Goal: Task Accomplishment & Management: Manage account settings

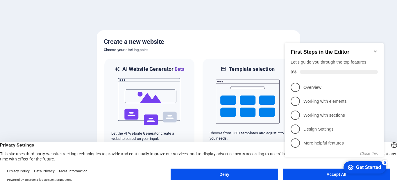
click div "checkmark Get Started 5 First Steps in the Editor Let's guide you through the t…"
click at [375, 49] on icon "Minimize checklist" at bounding box center [375, 51] width 5 height 5
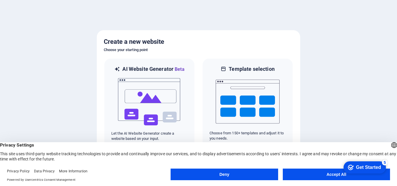
click at [329, 174] on button "Accept All" at bounding box center [336, 175] width 107 height 12
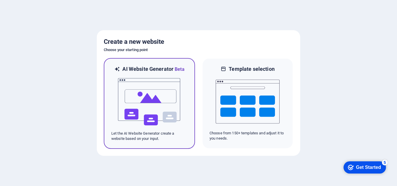
click at [149, 107] on img at bounding box center [149, 102] width 64 height 58
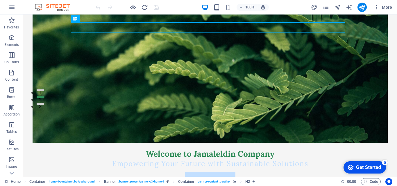
scroll to position [76, 0]
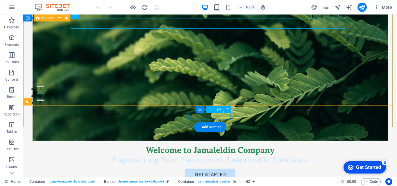
drag, startPoint x: 230, startPoint y: 116, endPoint x: 196, endPoint y: 116, distance: 34.3
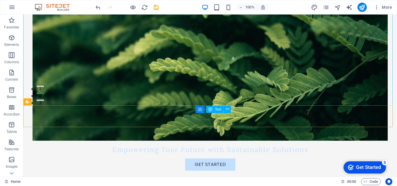
click at [218, 111] on span "Text" at bounding box center [218, 109] width 6 height 3
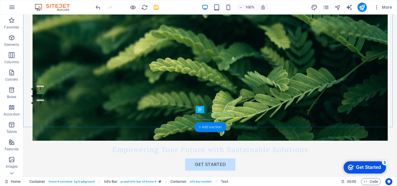
click at [226, 126] on div "+ Add section" at bounding box center [210, 127] width 32 height 10
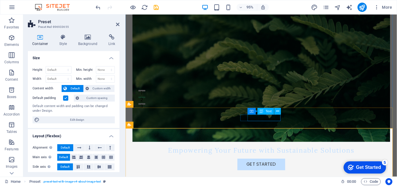
drag, startPoint x: 288, startPoint y: 123, endPoint x: 255, endPoint y: 124, distance: 33.2
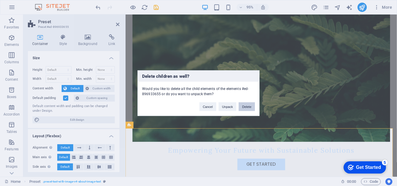
click at [246, 109] on button "Delete" at bounding box center [247, 106] width 16 height 9
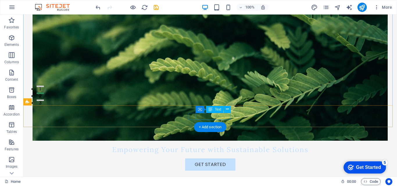
drag, startPoint x: 230, startPoint y: 116, endPoint x: 197, endPoint y: 117, distance: 32.9
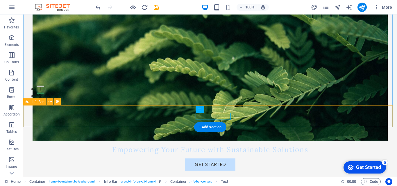
drag, startPoint x: 197, startPoint y: 117, endPoint x: 231, endPoint y: 115, distance: 34.4
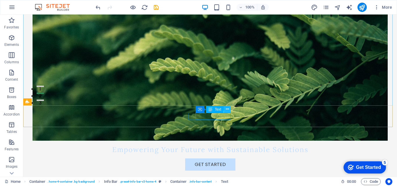
click at [227, 109] on icon at bounding box center [227, 109] width 3 height 6
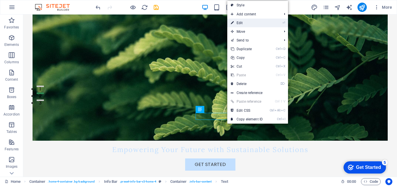
click at [242, 22] on link "⏎ Edit" at bounding box center [246, 23] width 39 height 9
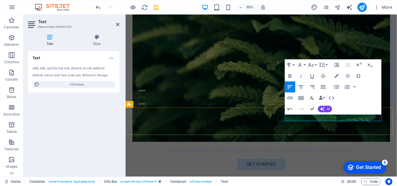
drag, startPoint x: 361, startPoint y: 123, endPoint x: 365, endPoint y: 122, distance: 4.4
drag, startPoint x: 365, startPoint y: 122, endPoint x: 269, endPoint y: 91, distance: 101.2
click at [269, 91] on figure at bounding box center [269, 71] width 272 height 156
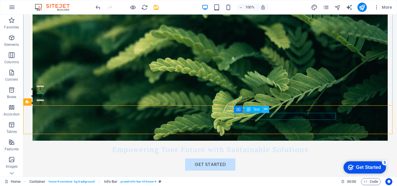
click at [265, 110] on icon at bounding box center [265, 109] width 3 height 6
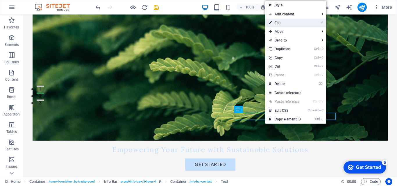
drag, startPoint x: 277, startPoint y: 23, endPoint x: 174, endPoint y: 45, distance: 105.9
click at [277, 23] on link "⏎ Edit" at bounding box center [284, 23] width 39 height 9
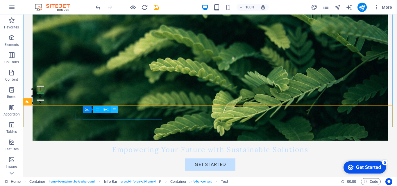
click at [113, 110] on icon at bounding box center [114, 109] width 3 height 6
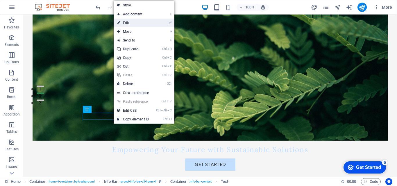
click at [129, 24] on link "⏎ Edit" at bounding box center [133, 23] width 39 height 9
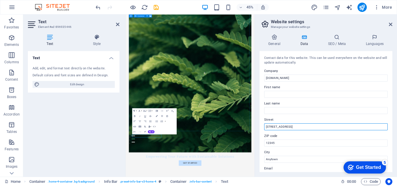
drag, startPoint x: 292, startPoint y: 127, endPoint x: 265, endPoint y: 129, distance: 26.8
click at [265, 129] on input "[STREET_ADDRESS]" at bounding box center [326, 127] width 124 height 7
type input "e"
type input "EL-gmaho"
drag, startPoint x: 284, startPoint y: 126, endPoint x: 266, endPoint y: 125, distance: 17.5
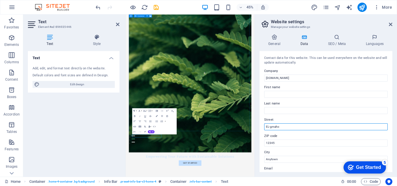
click at [266, 125] on input "EL-gmaho" at bounding box center [326, 127] width 124 height 7
type input "a"
click at [269, 126] on input "ALGumhuriya" at bounding box center [326, 127] width 124 height 7
click at [270, 128] on input "ALGumhuriya" at bounding box center [326, 127] width 124 height 7
click at [285, 128] on input "AL Gumhuriya" at bounding box center [326, 127] width 124 height 7
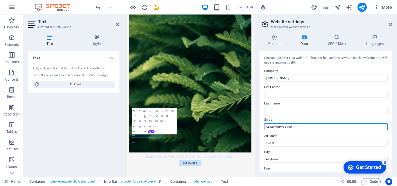
type input "AL Gumhuriya Street"
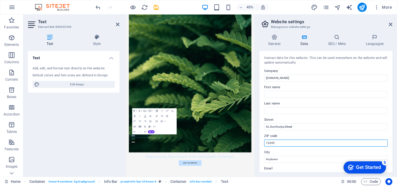
drag, startPoint x: 274, startPoint y: 143, endPoint x: 261, endPoint y: 143, distance: 12.2
click at [261, 143] on div "Contact data for this website. This can be used everywhere on the website and w…" at bounding box center [326, 111] width 133 height 121
paste input "11111"
type input "11111"
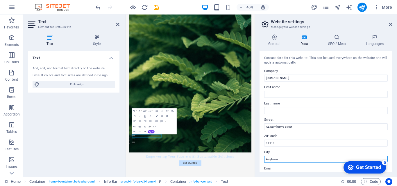
drag, startPoint x: 280, startPoint y: 160, endPoint x: 264, endPoint y: 161, distance: 16.0
click at [264, 161] on div "Contact data for this website. This can be used everywhere on the website and w…" at bounding box center [326, 111] width 133 height 121
type input "H"
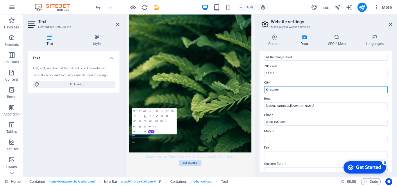
scroll to position [85, 0]
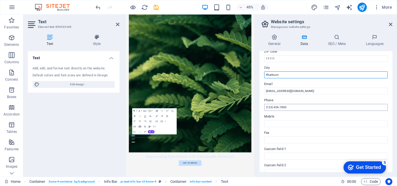
type input "Khartoum"
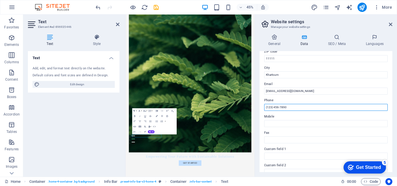
drag, startPoint x: 287, startPoint y: 106, endPoint x: 265, endPoint y: 108, distance: 21.6
click at [265, 108] on input "(123) 456-7890" at bounding box center [326, 107] width 124 height 7
click at [288, 108] on input "[PHONE_NUMBER]" at bounding box center [326, 107] width 124 height 7
type input "[PHONE_NUMBER]/[PHONE_NUMBER]"
drag, startPoint x: 391, startPoint y: 105, endPoint x: 391, endPoint y: 113, distance: 8.4
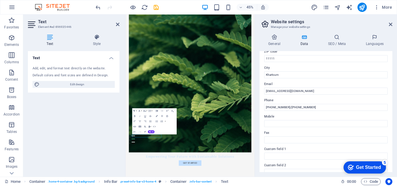
click at [391, 113] on div "Contact data for this website. This can be used everywhere on the website and w…" at bounding box center [326, 111] width 133 height 121
click at [377, 43] on h4 "Languages" at bounding box center [374, 40] width 35 height 12
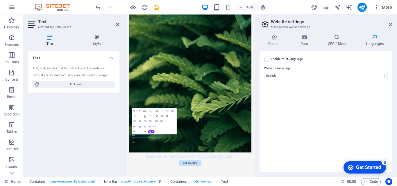
click at [267, 61] on label at bounding box center [266, 59] width 5 height 5
click at [0, 0] on input "Enable multilanguage To disable multilanguage delete all languages until only o…" at bounding box center [0, 0] width 0 height 0
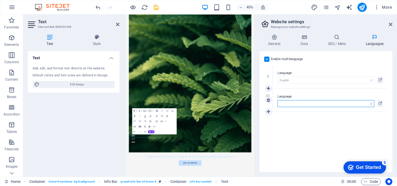
click at [371, 105] on select "Abkhazian Afar Afrikaans Akan Albanian Amharic Arabic Aragonese Armenian Assame…" at bounding box center [326, 103] width 97 height 7
click at [327, 103] on select "Abkhazian Afar Afrikaans Akan Albanian Amharic Arabic Aragonese Armenian Assame…" at bounding box center [326, 103] width 97 height 7
drag, startPoint x: 302, startPoint y: 103, endPoint x: 294, endPoint y: 104, distance: 7.9
click at [294, 104] on select "Abkhazian Afar Afrikaans Akan Albanian Amharic Arabic Aragonese Armenian Assame…" at bounding box center [326, 103] width 97 height 7
click at [303, 104] on select "Abkhazian Afar Afrikaans Akan Albanian Amharic Arabic Aragonese Armenian Assame…" at bounding box center [326, 103] width 97 height 7
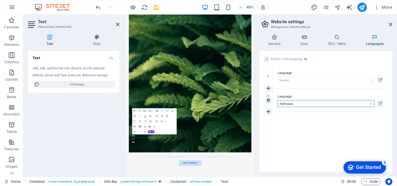
click at [371, 104] on select "Abkhazian Afar Afrikaans Akan Albanian Amharic Arabic Aragonese Armenian Assame…" at bounding box center [326, 103] width 97 height 7
select select "6"
click at [278, 100] on select "Abkhazian Afar Afrikaans Akan Albanian Amharic Arabic Aragonese Armenian Assame…" at bounding box center [326, 103] width 97 height 7
drag, startPoint x: 395, startPoint y: 163, endPoint x: 396, endPoint y: 157, distance: 6.7
click at [396, 157] on div "General Data SEO / Meta Languages Website name [DOMAIN_NAME] Logo Drag files he…" at bounding box center [326, 103] width 142 height 147
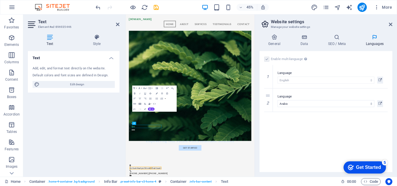
scroll to position [90, 0]
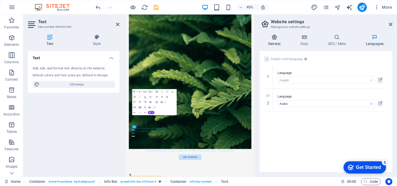
click at [278, 38] on icon at bounding box center [275, 37] width 30 height 6
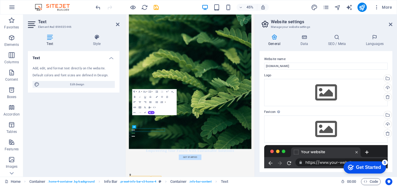
drag, startPoint x: 393, startPoint y: 102, endPoint x: 393, endPoint y: 99, distance: 3.8
click at [393, 99] on div "General Data SEO / Meta Languages Website name [DOMAIN_NAME] Logo Drag files he…" at bounding box center [326, 103] width 142 height 147
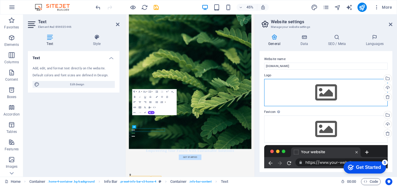
click at [332, 92] on div "Drag files here, click to choose files or select files from Files or our free s…" at bounding box center [326, 92] width 124 height 27
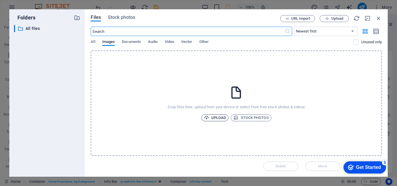
click at [219, 117] on span "Upload" at bounding box center [215, 118] width 22 height 7
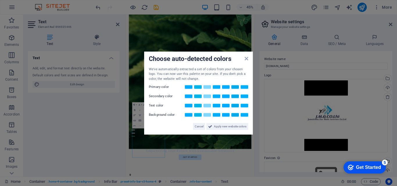
click at [290, 115] on aside "Choose auto-detected colors We've automatically extracted a set of colors from …" at bounding box center [198, 93] width 397 height 186
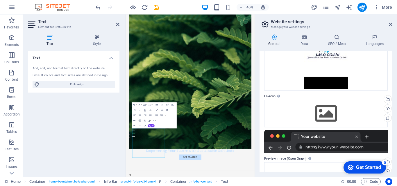
scroll to position [64, 0]
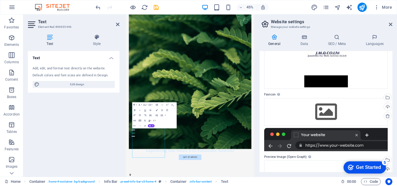
click at [335, 146] on div at bounding box center [326, 139] width 124 height 23
click at [366, 135] on div at bounding box center [326, 139] width 124 height 23
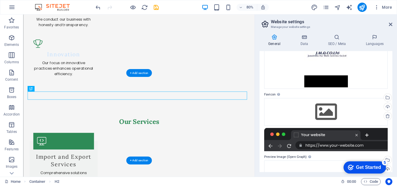
scroll to position [485, 0]
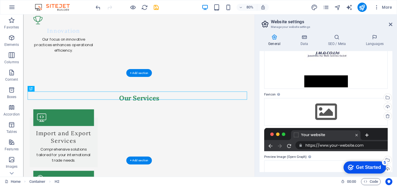
drag, startPoint x: 190, startPoint y: 224, endPoint x: 197, endPoint y: 121, distance: 103.7
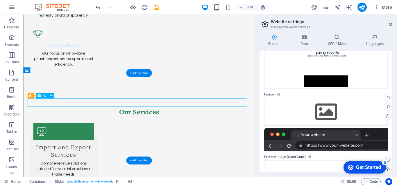
drag, startPoint x: 190, startPoint y: 124, endPoint x: 180, endPoint y: 124, distance: 10.8
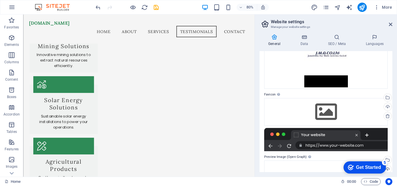
scroll to position [666, 0]
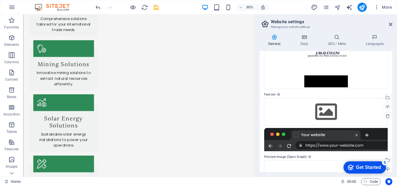
drag, startPoint x: 311, startPoint y: 88, endPoint x: 278, endPoint y: 103, distance: 36.4
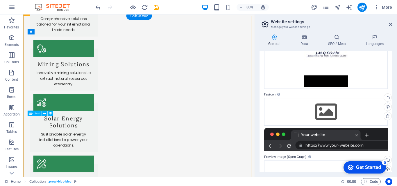
drag, startPoint x: 31, startPoint y: 143, endPoint x: 64, endPoint y: 161, distance: 38.0
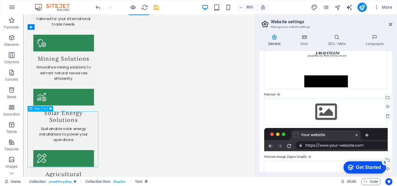
drag, startPoint x: 92, startPoint y: 204, endPoint x: 69, endPoint y: 195, distance: 24.1
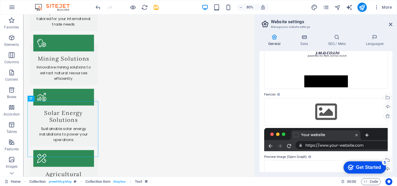
scroll to position [685, 0]
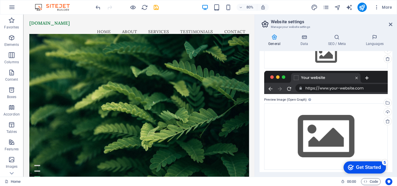
scroll to position [123, 0]
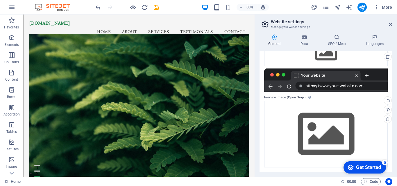
drag, startPoint x: 395, startPoint y: 144, endPoint x: 397, endPoint y: 113, distance: 31.8
click at [397, 113] on div "General Data SEO / Meta Languages Website name [DOMAIN_NAME] Logo Drag files he…" at bounding box center [326, 103] width 142 height 147
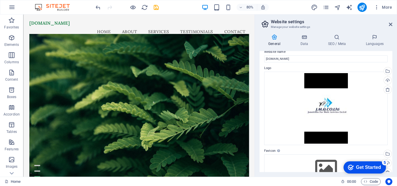
scroll to position [0, 0]
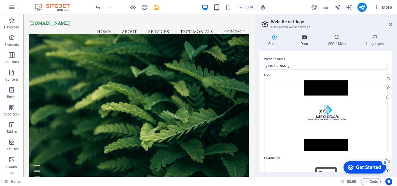
click at [301, 40] on h4 "Data" at bounding box center [306, 40] width 28 height 12
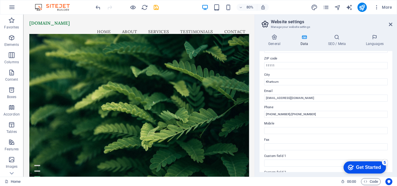
scroll to position [73, 0]
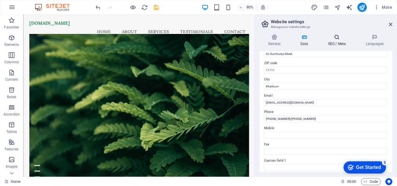
click at [338, 41] on h4 "SEO / Meta" at bounding box center [338, 40] width 38 height 12
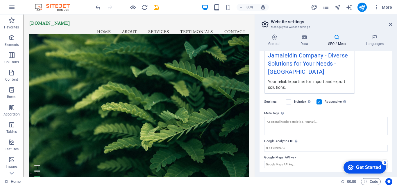
scroll to position [115, 0]
click at [292, 166] on input "Google Maps API key" at bounding box center [326, 164] width 124 height 7
click at [368, 168] on div "Get Started" at bounding box center [368, 167] width 25 height 5
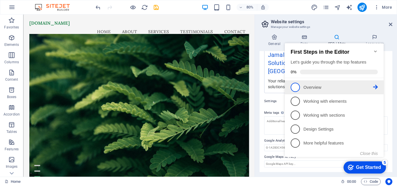
click at [294, 88] on span "1" at bounding box center [295, 87] width 9 height 9
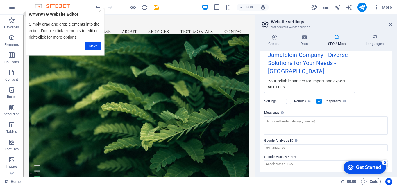
scroll to position [0, 0]
click at [88, 46] on link "Next" at bounding box center [93, 46] width 16 height 8
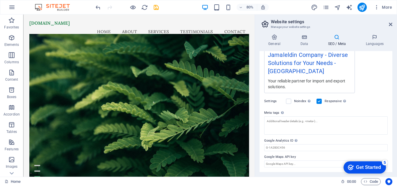
click at [359, 168] on div "Get Started" at bounding box center [368, 167] width 25 height 5
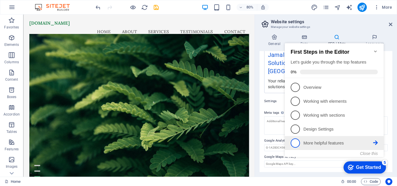
click at [322, 140] on p "More helpful features - incomplete" at bounding box center [339, 143] width 70 height 6
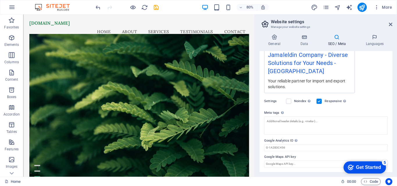
drag, startPoint x: 391, startPoint y: 142, endPoint x: 390, endPoint y: 116, distance: 26.2
click at [390, 116] on div "SEO Title The title of your website - make it something that stands out in sear…" at bounding box center [326, 111] width 133 height 121
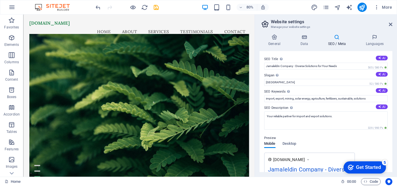
click at [356, 170] on div "Get Started" at bounding box center [368, 167] width 25 height 5
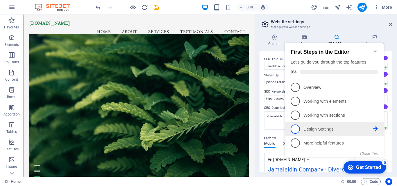
click at [323, 129] on p "Design Settings - incomplete" at bounding box center [339, 129] width 70 height 6
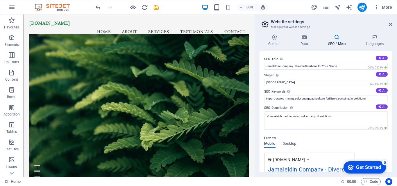
click at [353, 166] on div "checkmark Get Started 5" at bounding box center [364, 168] width 33 height 6
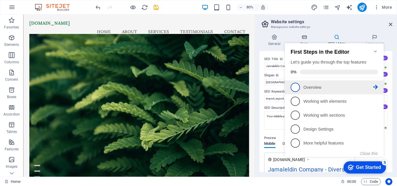
click at [309, 90] on link "1 Overview - incomplete" at bounding box center [334, 87] width 87 height 9
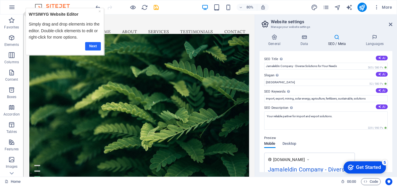
click at [91, 47] on link "Next" at bounding box center [93, 46] width 16 height 8
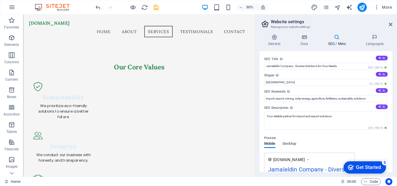
scroll to position [224, 0]
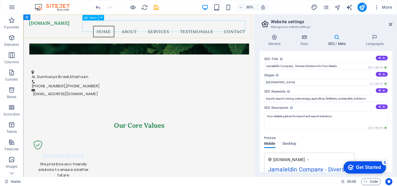
click at [150, 29] on nav "Home About Services Testimonials Contact" at bounding box center [168, 36] width 275 height 15
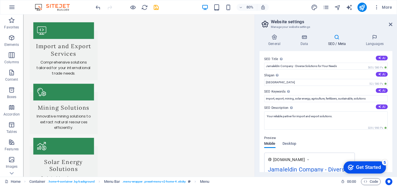
scroll to position [633, 0]
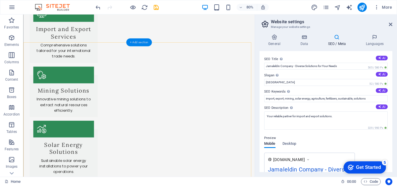
click at [136, 42] on div "+ Add section" at bounding box center [139, 42] width 26 height 8
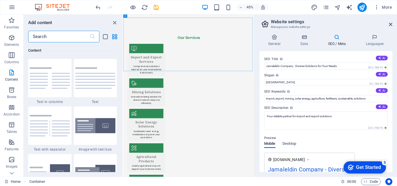
scroll to position [686, 0]
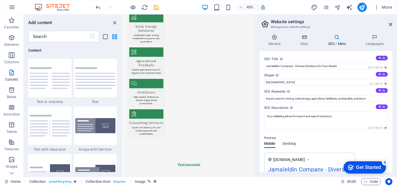
scroll to position [917, 0]
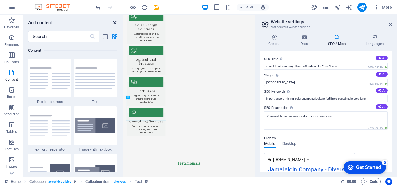
click at [114, 21] on icon "close panel" at bounding box center [114, 22] width 7 height 7
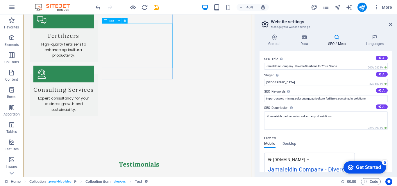
scroll to position [782, 0]
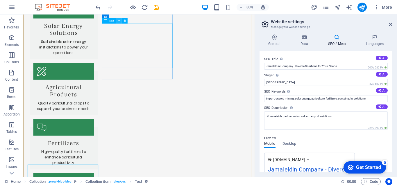
click at [118, 21] on icon at bounding box center [118, 20] width 3 height 5
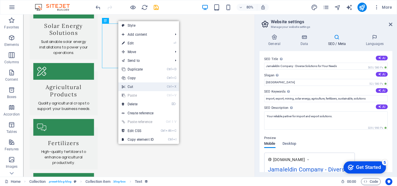
click at [141, 86] on link "Ctrl X Cut" at bounding box center [137, 87] width 39 height 9
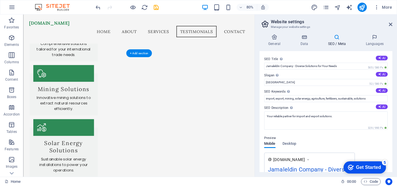
scroll to position [594, 0]
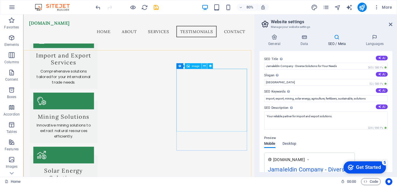
click at [203, 64] on icon at bounding box center [204, 66] width 3 height 5
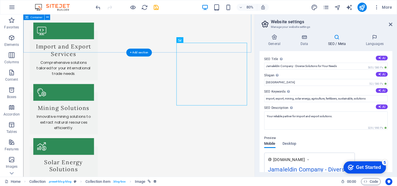
scroll to position [628, 0]
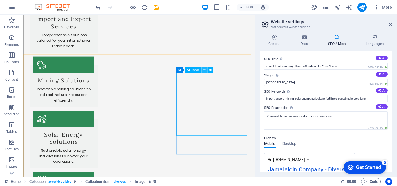
click at [204, 71] on icon at bounding box center [204, 70] width 3 height 5
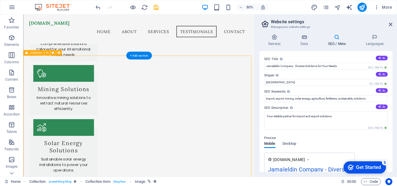
scroll to position [594, 0]
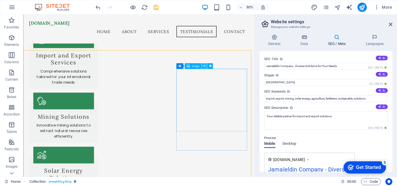
click at [204, 65] on icon at bounding box center [204, 66] width 3 height 5
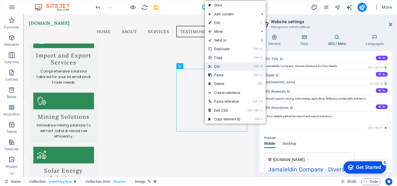
click at [216, 68] on link "Ctrl X Cut" at bounding box center [224, 66] width 39 height 9
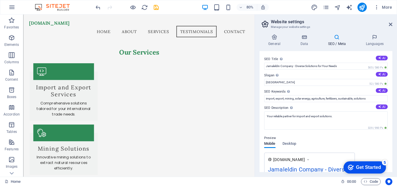
scroll to position [597, 0]
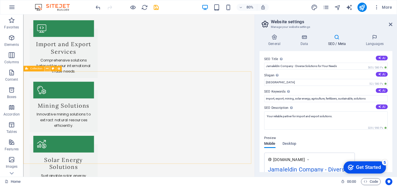
click at [46, 67] on button at bounding box center [47, 69] width 6 height 6
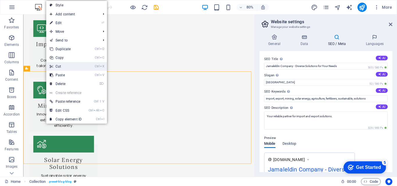
click at [59, 67] on link "Ctrl X Cut" at bounding box center [65, 66] width 39 height 9
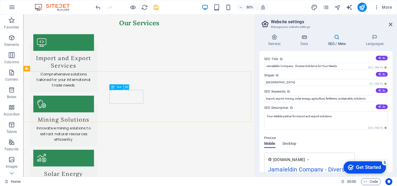
click at [127, 89] on icon at bounding box center [126, 87] width 3 height 5
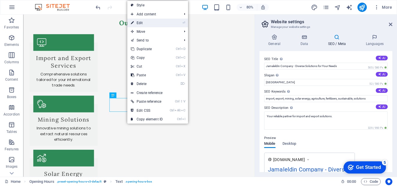
click at [143, 26] on link "⏎ Edit" at bounding box center [146, 23] width 39 height 9
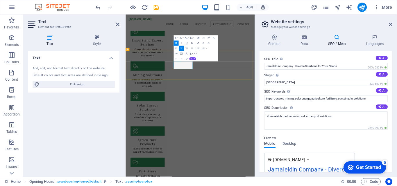
scroll to position [692, 0]
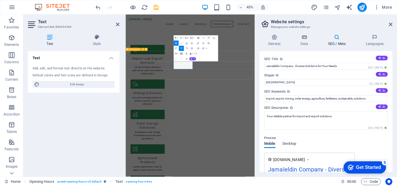
drag, startPoint x: 239, startPoint y: 122, endPoint x: 276, endPoint y: 137, distance: 39.9
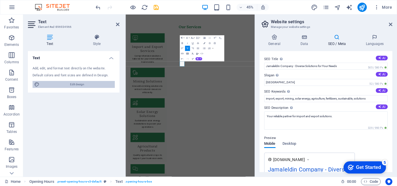
click at [85, 86] on span "Edit design" at bounding box center [77, 84] width 72 height 7
click at [199, 59] on button "AI" at bounding box center [198, 59] width 7 height 3
select select "px"
select select "200"
select select "px"
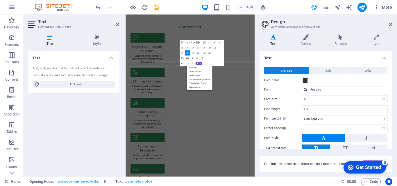
click at [84, 123] on div "Text Add, edit, and format text directly on the website. Default colors and fon…" at bounding box center [74, 111] width 92 height 121
click at [393, 26] on aside "Design Control the appearance of the website Variants Text Colors Buttons Layou…" at bounding box center [326, 96] width 142 height 163
click at [390, 26] on icon at bounding box center [390, 24] width 3 height 5
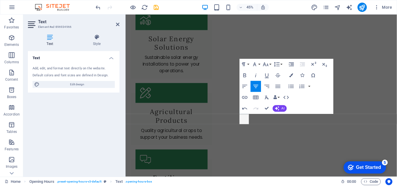
scroll to position [562, 0]
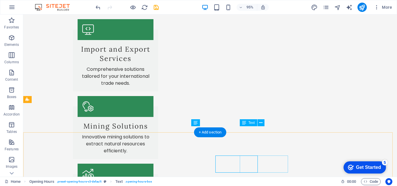
scroll to position [555, 0]
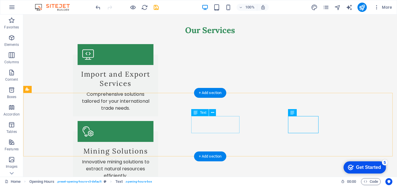
drag, startPoint x: 234, startPoint y: 127, endPoint x: 209, endPoint y: 128, distance: 24.4
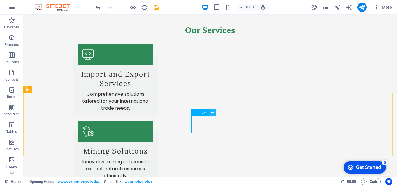
click at [212, 112] on icon at bounding box center [212, 113] width 3 height 6
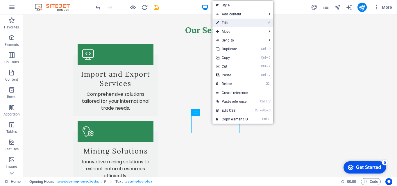
click at [224, 25] on link "⏎ Edit" at bounding box center [232, 23] width 39 height 9
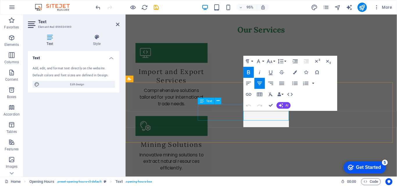
scroll to position [572, 0]
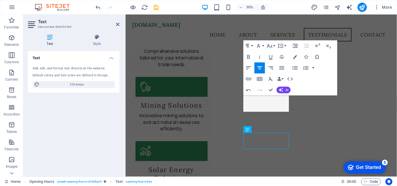
scroll to position [549, 0]
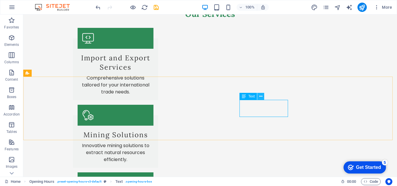
click at [260, 96] on icon at bounding box center [260, 97] width 3 height 6
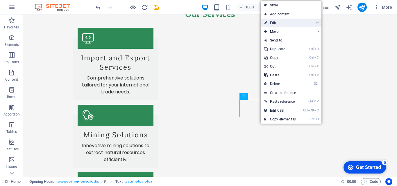
click at [275, 23] on link "⏎ Edit" at bounding box center [280, 23] width 39 height 9
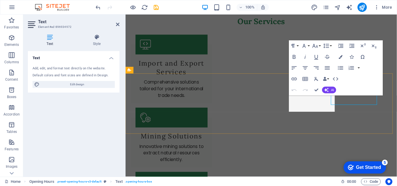
scroll to position [578, 0]
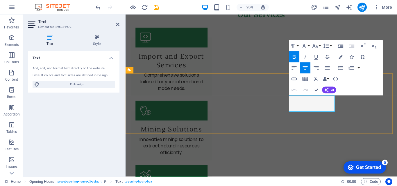
drag, startPoint x: 304, startPoint y: 112, endPoint x: 345, endPoint y: 110, distance: 41.9
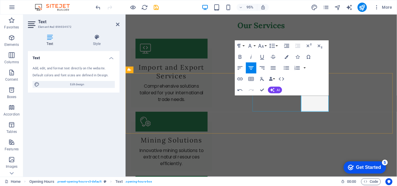
scroll to position [589, 0]
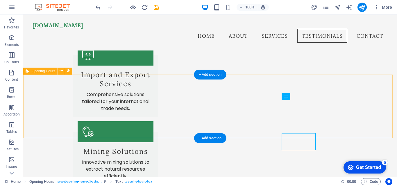
scroll to position [547, 0]
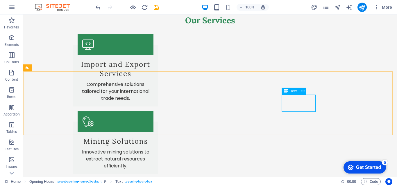
drag, startPoint x: 304, startPoint y: 90, endPoint x: 328, endPoint y: 105, distance: 27.6
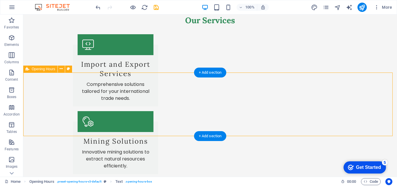
scroll to position [582, 0]
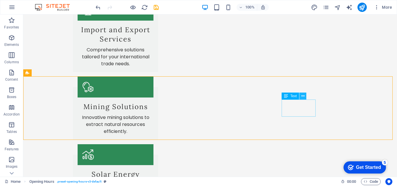
click at [302, 95] on icon at bounding box center [303, 96] width 3 height 6
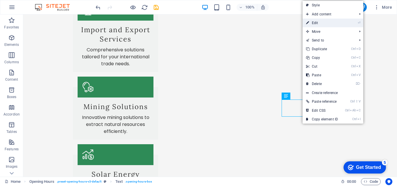
click at [319, 20] on link "⏎ Edit" at bounding box center [322, 23] width 39 height 9
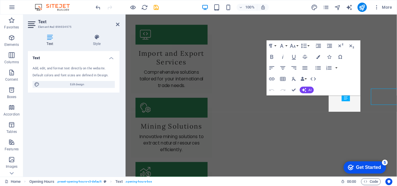
scroll to position [589, 0]
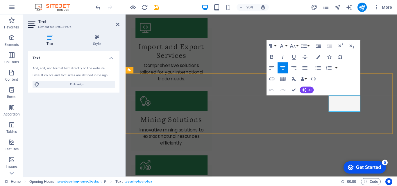
drag, startPoint x: 349, startPoint y: 110, endPoint x: 366, endPoint y: 111, distance: 17.2
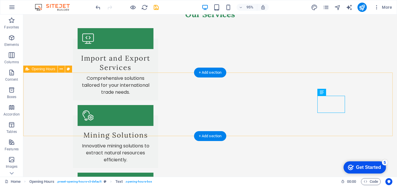
scroll to position [575, 0]
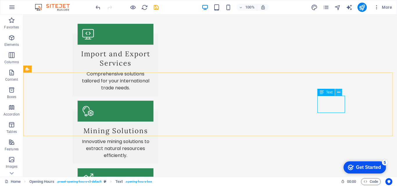
click at [338, 92] on icon at bounding box center [338, 93] width 3 height 6
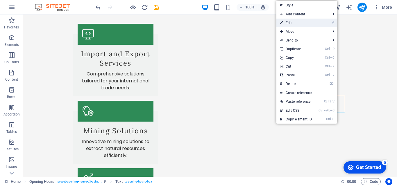
click at [288, 23] on link "⏎ Edit" at bounding box center [296, 23] width 39 height 9
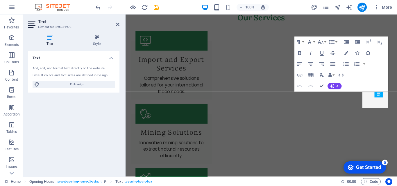
scroll to position [582, 0]
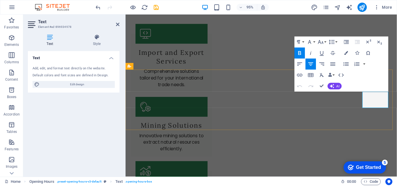
drag, startPoint x: 381, startPoint y: 107, endPoint x: 396, endPoint y: 106, distance: 15.7
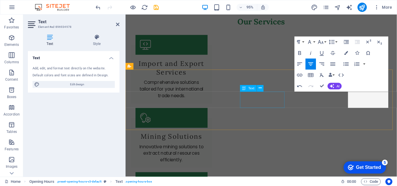
scroll to position [593, 0]
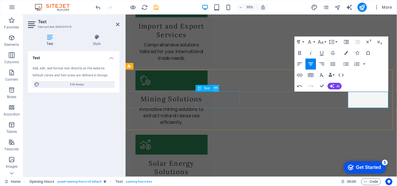
click at [215, 88] on icon at bounding box center [215, 88] width 3 height 6
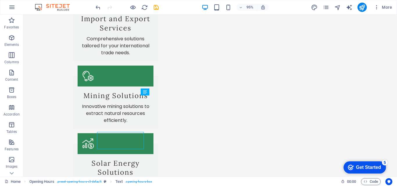
scroll to position [586, 0]
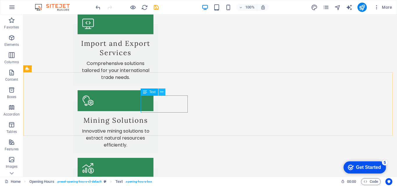
click at [163, 93] on icon at bounding box center [161, 92] width 3 height 6
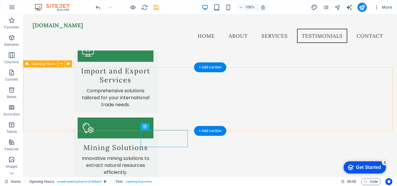
scroll to position [551, 0]
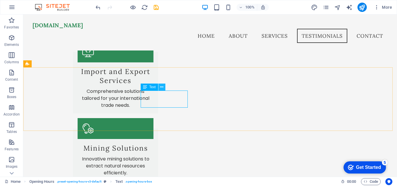
click at [163, 88] on icon at bounding box center [161, 87] width 3 height 6
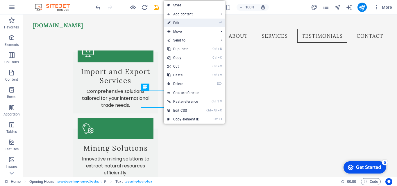
click at [177, 24] on link "⏎ Edit" at bounding box center [183, 23] width 39 height 9
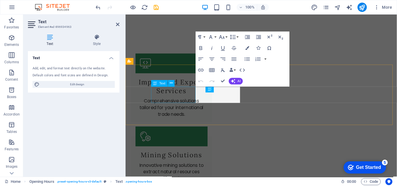
scroll to position [588, 0]
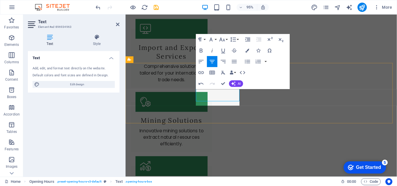
scroll to position [598, 0]
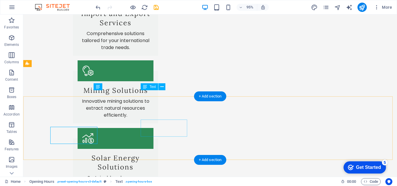
scroll to position [591, 0]
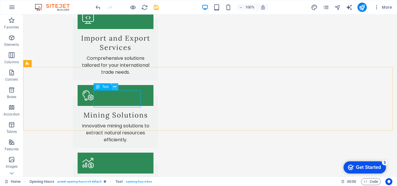
click at [114, 88] on icon at bounding box center [114, 87] width 3 height 6
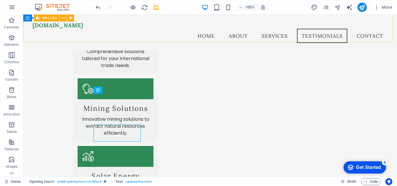
scroll to position [556, 0]
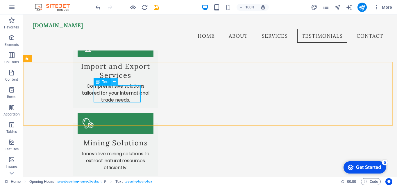
click at [113, 83] on icon at bounding box center [114, 82] width 3 height 6
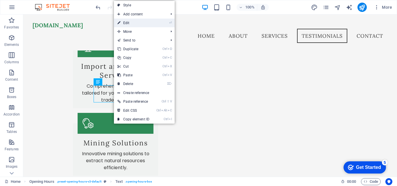
click at [126, 23] on link "⏎ Edit" at bounding box center [133, 23] width 39 height 9
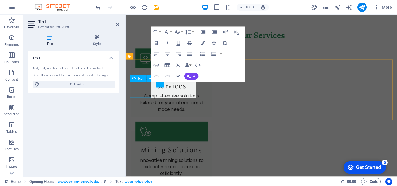
scroll to position [593, 0]
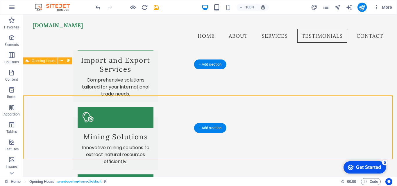
scroll to position [562, 0]
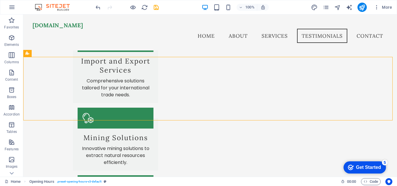
drag, startPoint x: 394, startPoint y: 95, endPoint x: 396, endPoint y: 101, distance: 6.3
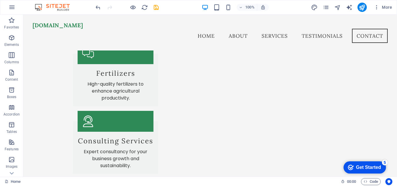
scroll to position [810, 0]
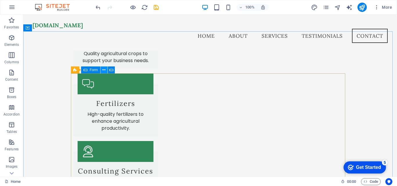
click at [103, 69] on icon at bounding box center [103, 70] width 3 height 6
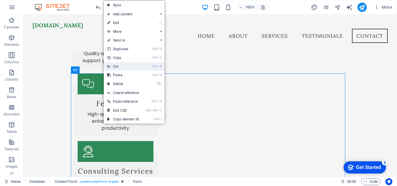
click at [118, 66] on link "Ctrl X Cut" at bounding box center [123, 66] width 39 height 9
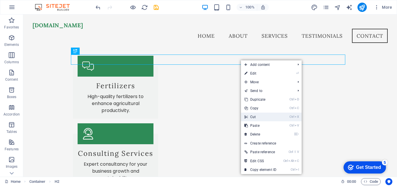
click at [256, 117] on link "Ctrl X Cut" at bounding box center [260, 117] width 39 height 9
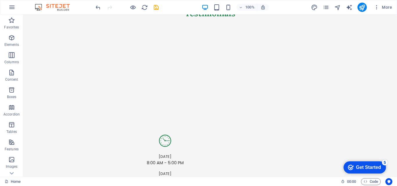
scroll to position [1113, 0]
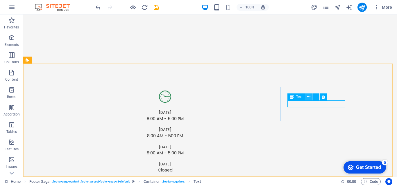
click at [311, 95] on button at bounding box center [308, 97] width 7 height 7
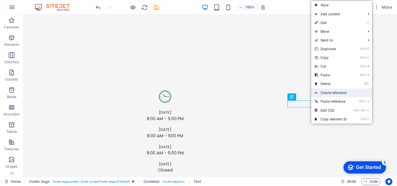
click at [338, 90] on link "Create reference" at bounding box center [341, 93] width 61 height 9
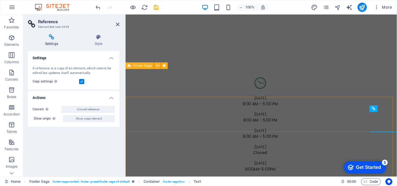
scroll to position [1111, 0]
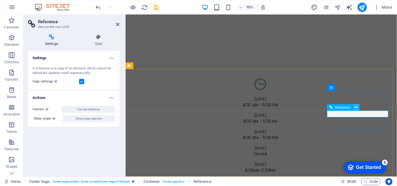
click at [357, 107] on icon at bounding box center [356, 108] width 3 height 6
click at [356, 106] on icon at bounding box center [356, 108] width 3 height 6
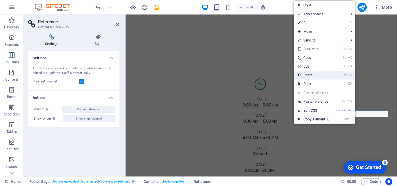
click at [315, 76] on link "Ctrl V Paste" at bounding box center [313, 75] width 39 height 9
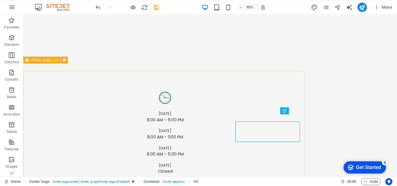
scroll to position [1113, 0]
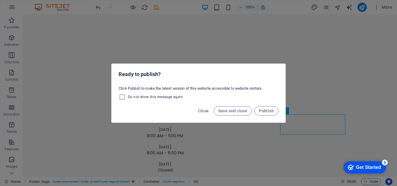
click at [313, 143] on div "Ready to publish? Click Publish to make the latest version of this website acce…" at bounding box center [198, 93] width 397 height 186
click at [318, 126] on div "Ready to publish? Click Publish to make the latest version of this website acce…" at bounding box center [198, 93] width 397 height 186
click at [202, 111] on span "Close" at bounding box center [203, 111] width 11 height 5
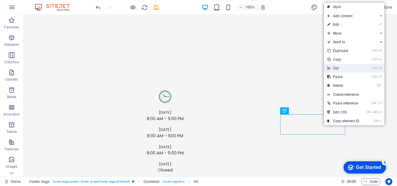
click at [341, 68] on link "Ctrl X Cut" at bounding box center [343, 68] width 39 height 9
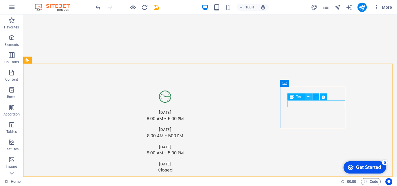
click at [307, 97] on button at bounding box center [308, 97] width 7 height 7
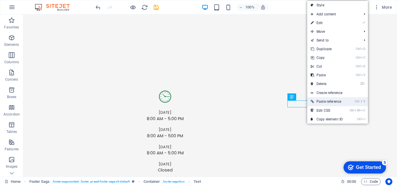
click at [336, 99] on link "Ctrl ⇧ V Paste reference" at bounding box center [326, 101] width 39 height 9
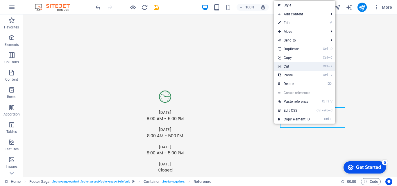
click at [283, 64] on link "Ctrl X Cut" at bounding box center [294, 66] width 39 height 9
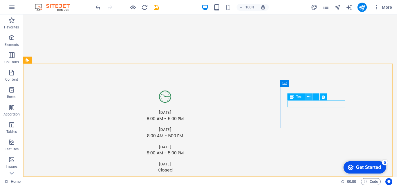
click at [308, 95] on icon at bounding box center [308, 97] width 3 height 6
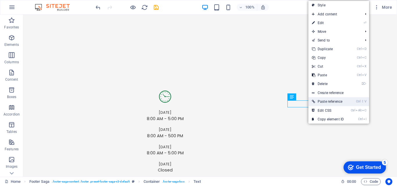
click at [318, 100] on link "Ctrl ⇧ V Paste reference" at bounding box center [328, 101] width 39 height 9
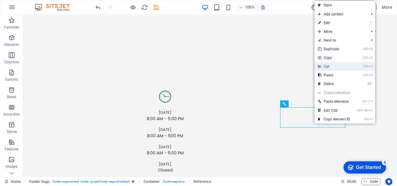
click at [327, 64] on link "Ctrl X Cut" at bounding box center [334, 66] width 39 height 9
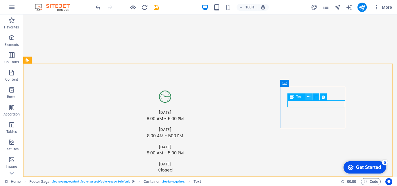
click at [308, 98] on icon at bounding box center [308, 97] width 3 height 6
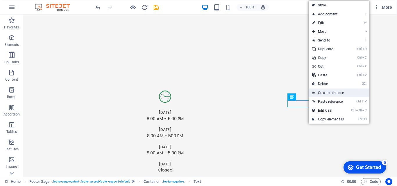
click at [324, 95] on link "Create reference" at bounding box center [339, 93] width 61 height 9
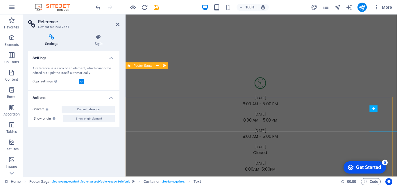
scroll to position [1111, 0]
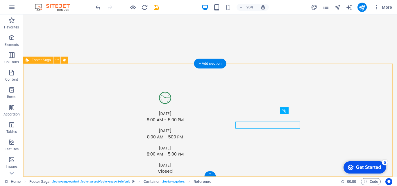
scroll to position [1113, 0]
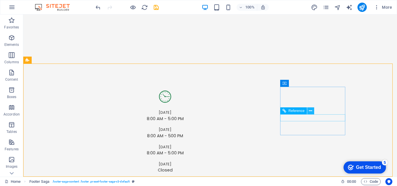
click at [310, 111] on icon at bounding box center [310, 111] width 3 height 6
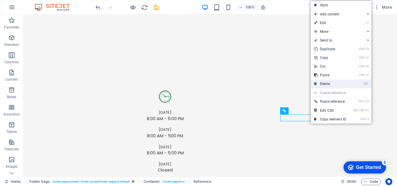
click at [334, 84] on link "⌦ Delete" at bounding box center [330, 84] width 39 height 9
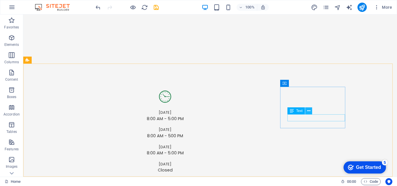
click at [311, 111] on button at bounding box center [308, 111] width 7 height 7
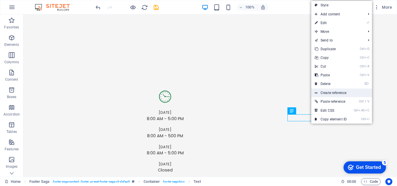
click at [336, 93] on link "Create reference" at bounding box center [341, 93] width 61 height 9
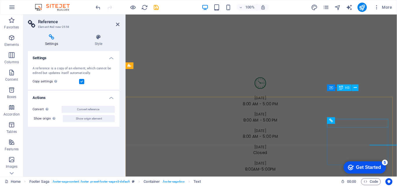
scroll to position [1111, 0]
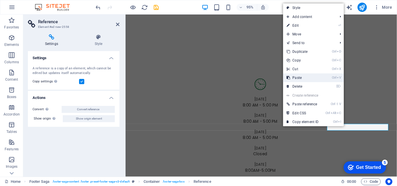
click at [305, 78] on link "Ctrl V Paste" at bounding box center [302, 78] width 39 height 9
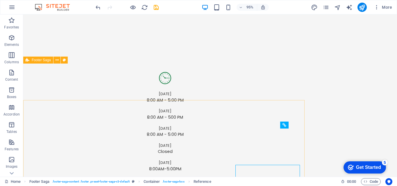
scroll to position [1113, 0]
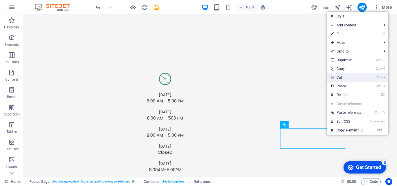
click at [342, 78] on link "Ctrl X Cut" at bounding box center [346, 77] width 39 height 9
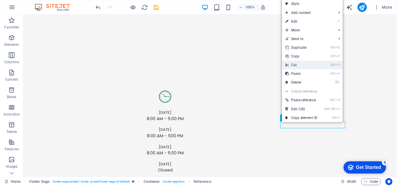
click at [296, 63] on link "Ctrl X Cut" at bounding box center [301, 65] width 39 height 9
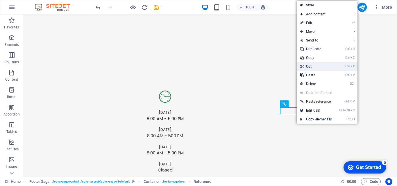
click at [312, 66] on link "Ctrl X Cut" at bounding box center [316, 66] width 39 height 9
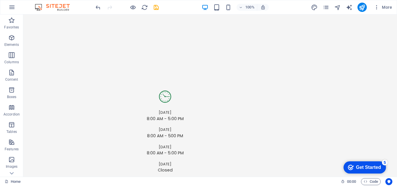
click at [366, 169] on div "Get Started" at bounding box center [368, 167] width 25 height 5
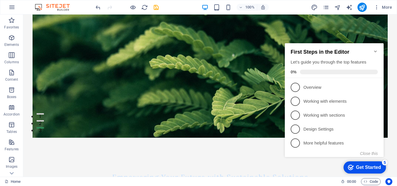
scroll to position [0, 0]
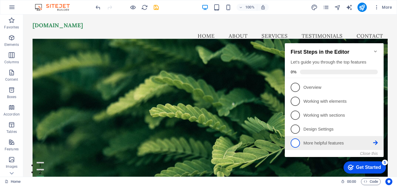
click at [324, 146] on link "5 More helpful features - incomplete" at bounding box center [334, 143] width 87 height 9
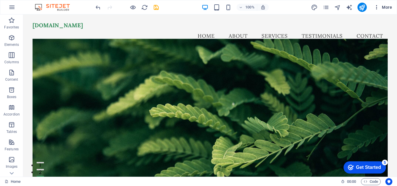
click at [386, 8] on span "More" at bounding box center [383, 7] width 18 height 6
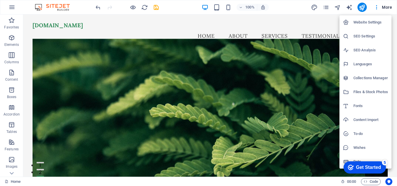
click at [11, 6] on div at bounding box center [198, 93] width 397 height 186
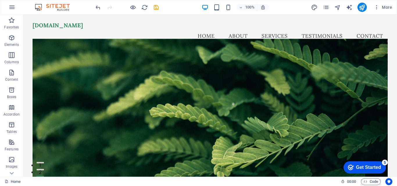
click at [11, 6] on icon "button" at bounding box center [11, 7] width 7 height 7
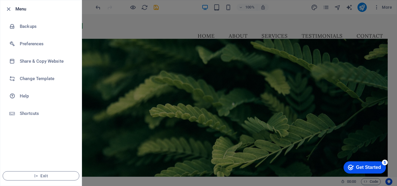
click at [123, 31] on div at bounding box center [198, 93] width 397 height 186
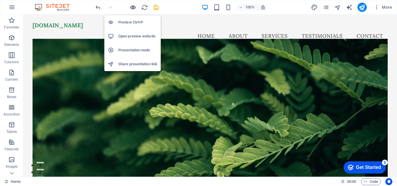
click at [132, 7] on icon "button" at bounding box center [133, 7] width 7 height 7
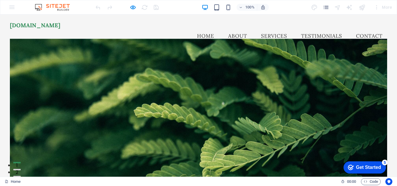
click at [357, 31] on link "Contact" at bounding box center [370, 36] width 36 height 15
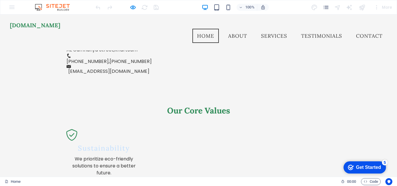
scroll to position [188, 0]
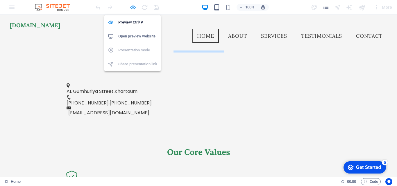
click at [131, 9] on icon "button" at bounding box center [133, 7] width 7 height 7
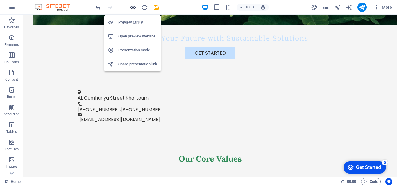
scroll to position [218, 0]
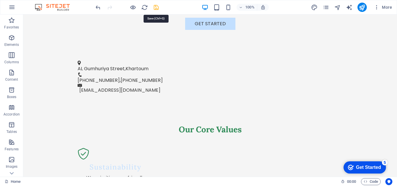
click at [158, 8] on icon "save" at bounding box center [156, 7] width 7 height 7
click at [61, 7] on img at bounding box center [55, 7] width 44 height 7
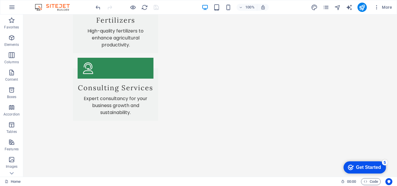
scroll to position [1113, 0]
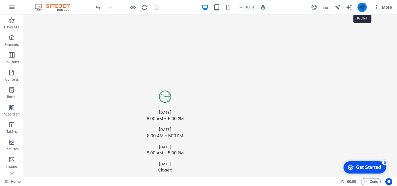
click at [360, 9] on icon "publish" at bounding box center [362, 7] width 7 height 7
